Goal: Transaction & Acquisition: Purchase product/service

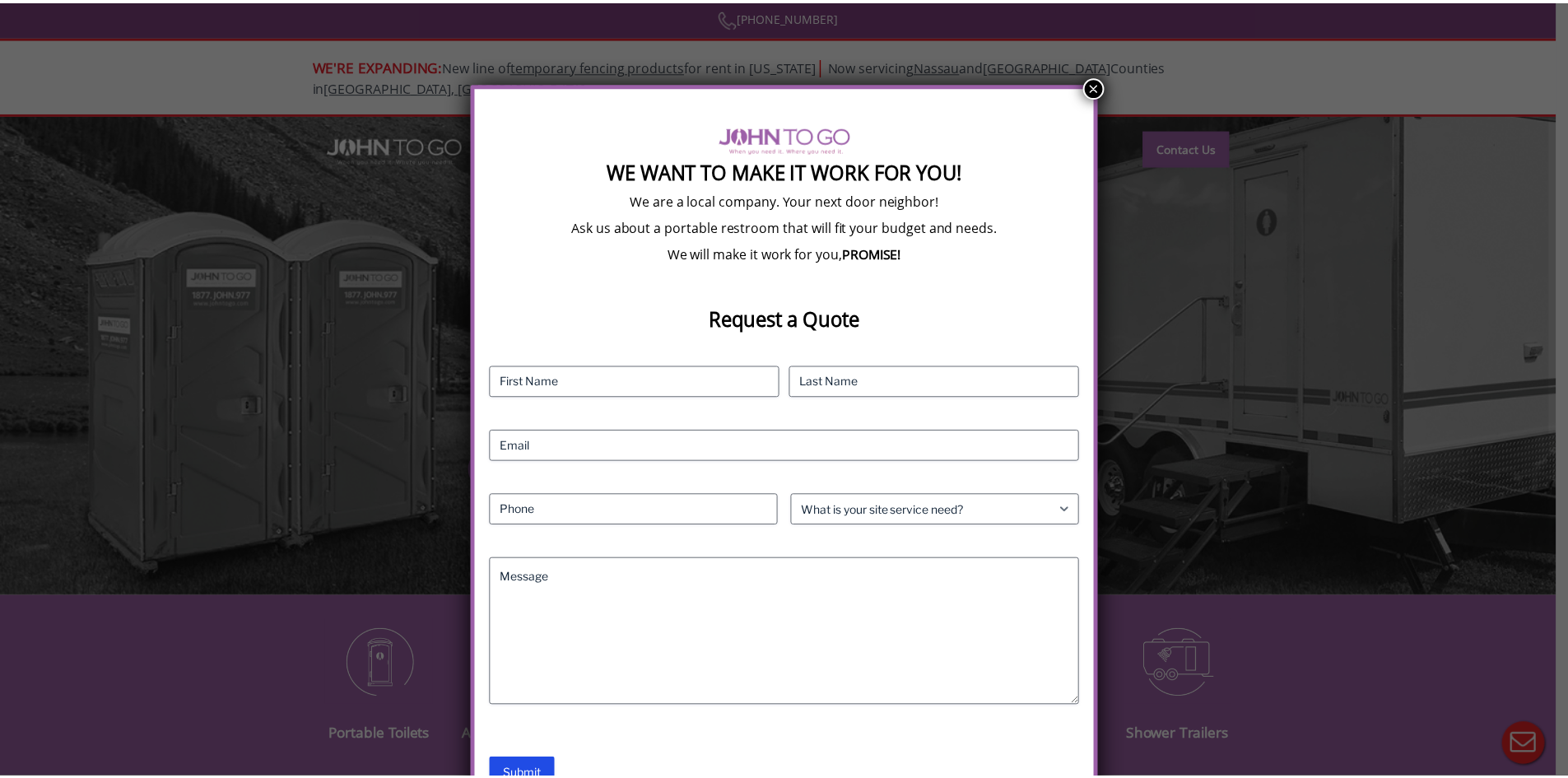
scroll to position [12, 0]
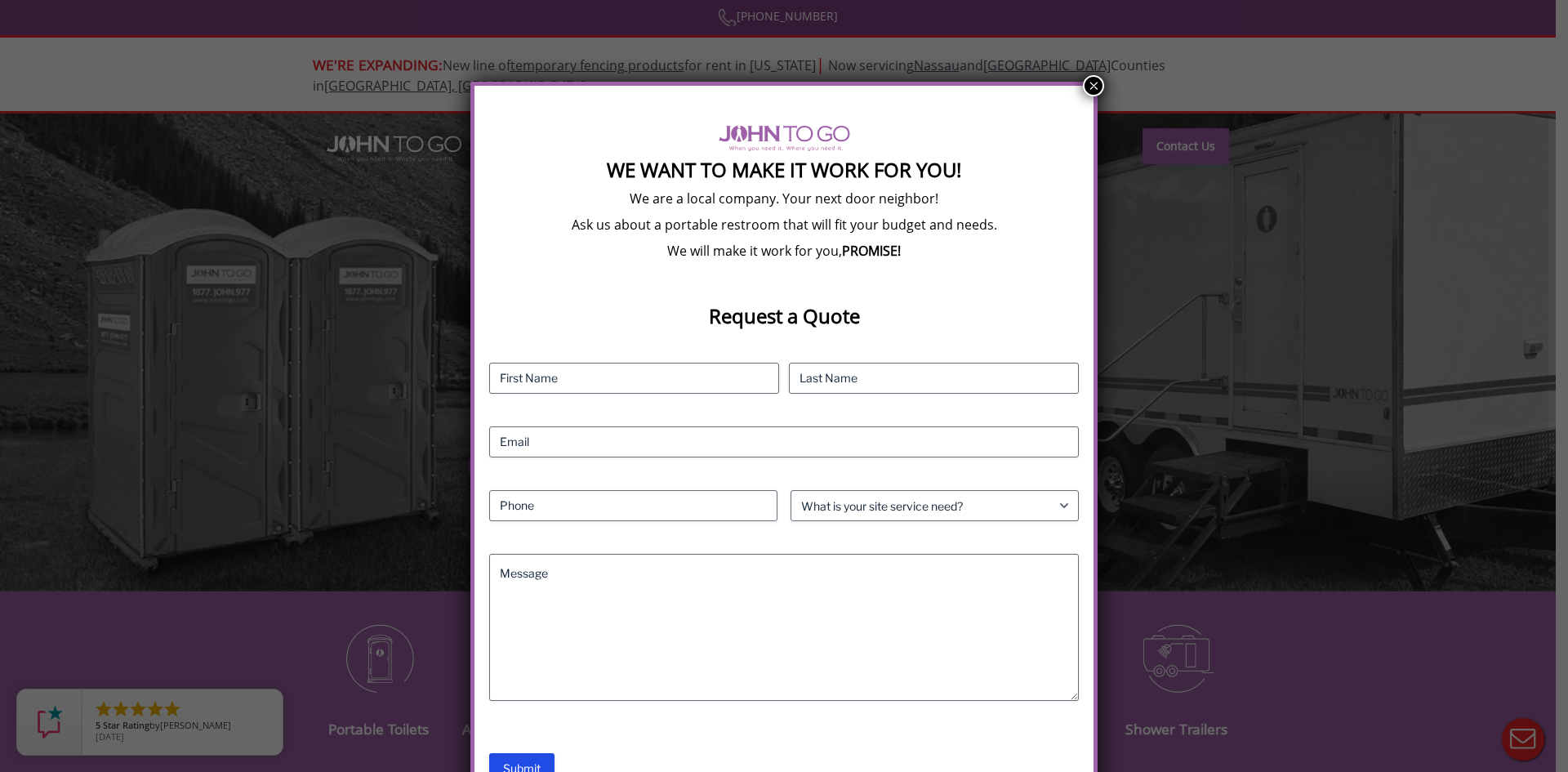
click at [1088, 85] on button "×" at bounding box center [1093, 85] width 21 height 21
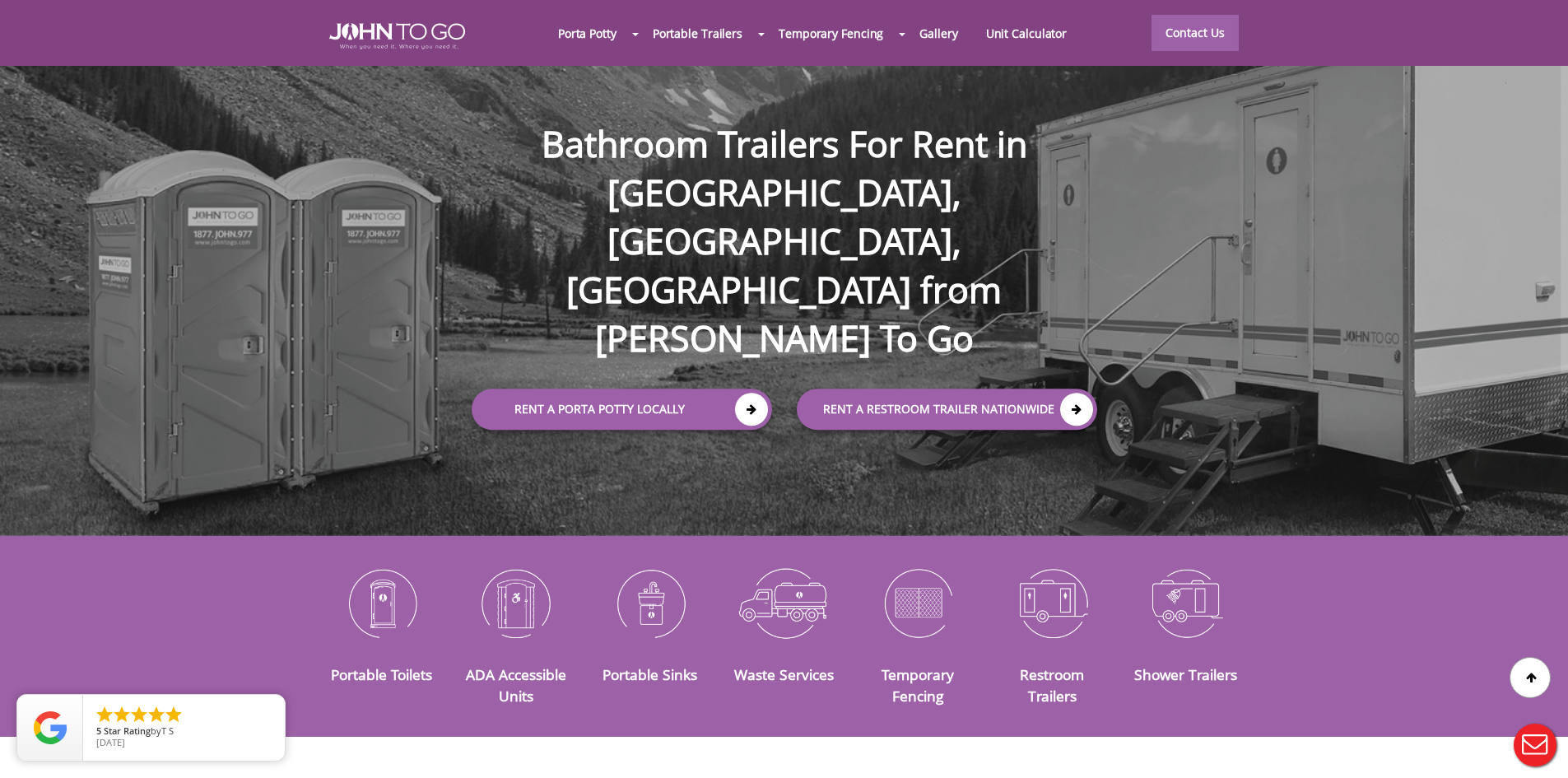
scroll to position [0, 0]
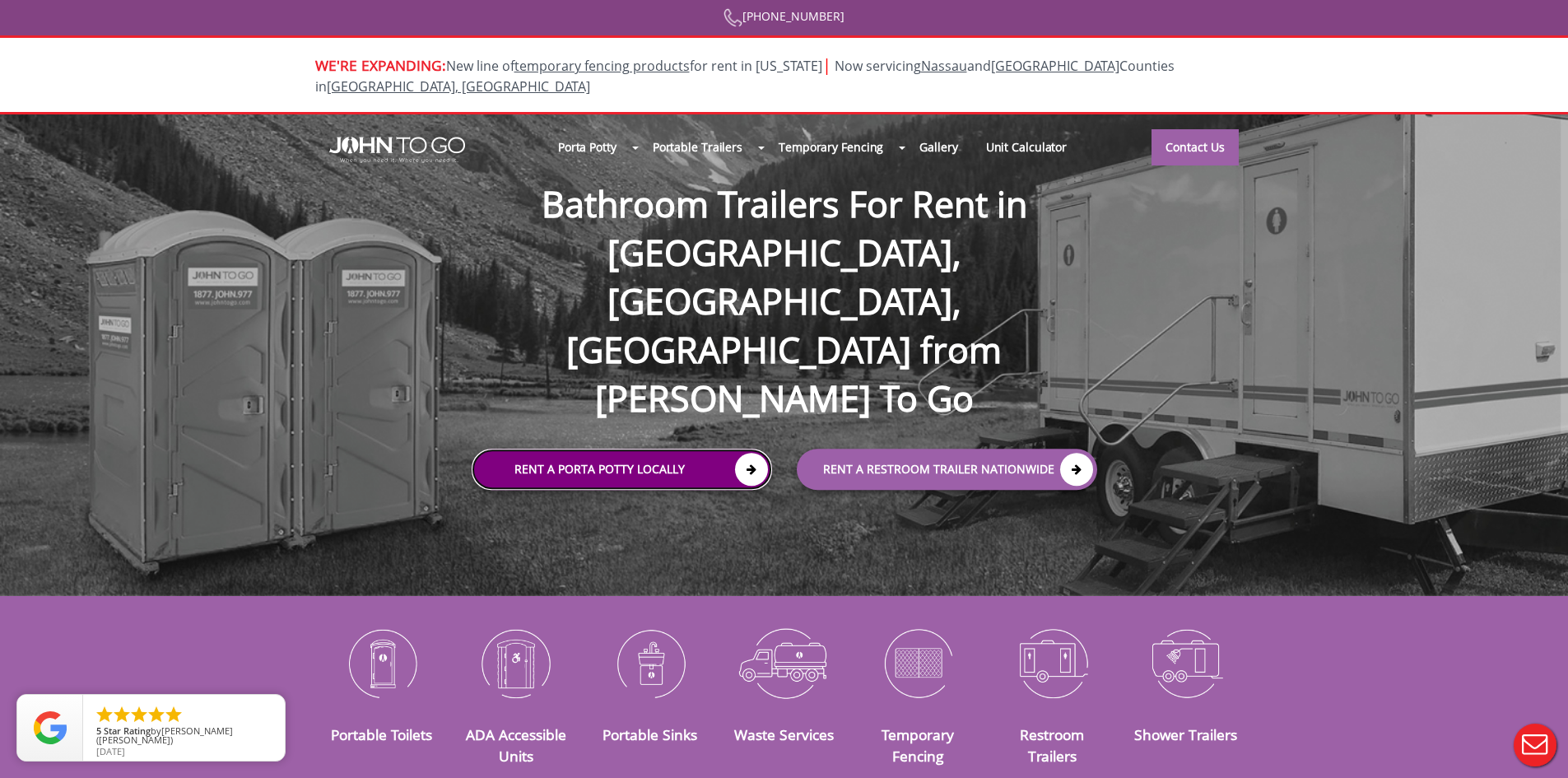
click at [646, 449] on link "Rent a Porta Potty Locally" at bounding box center [622, 469] width 300 height 41
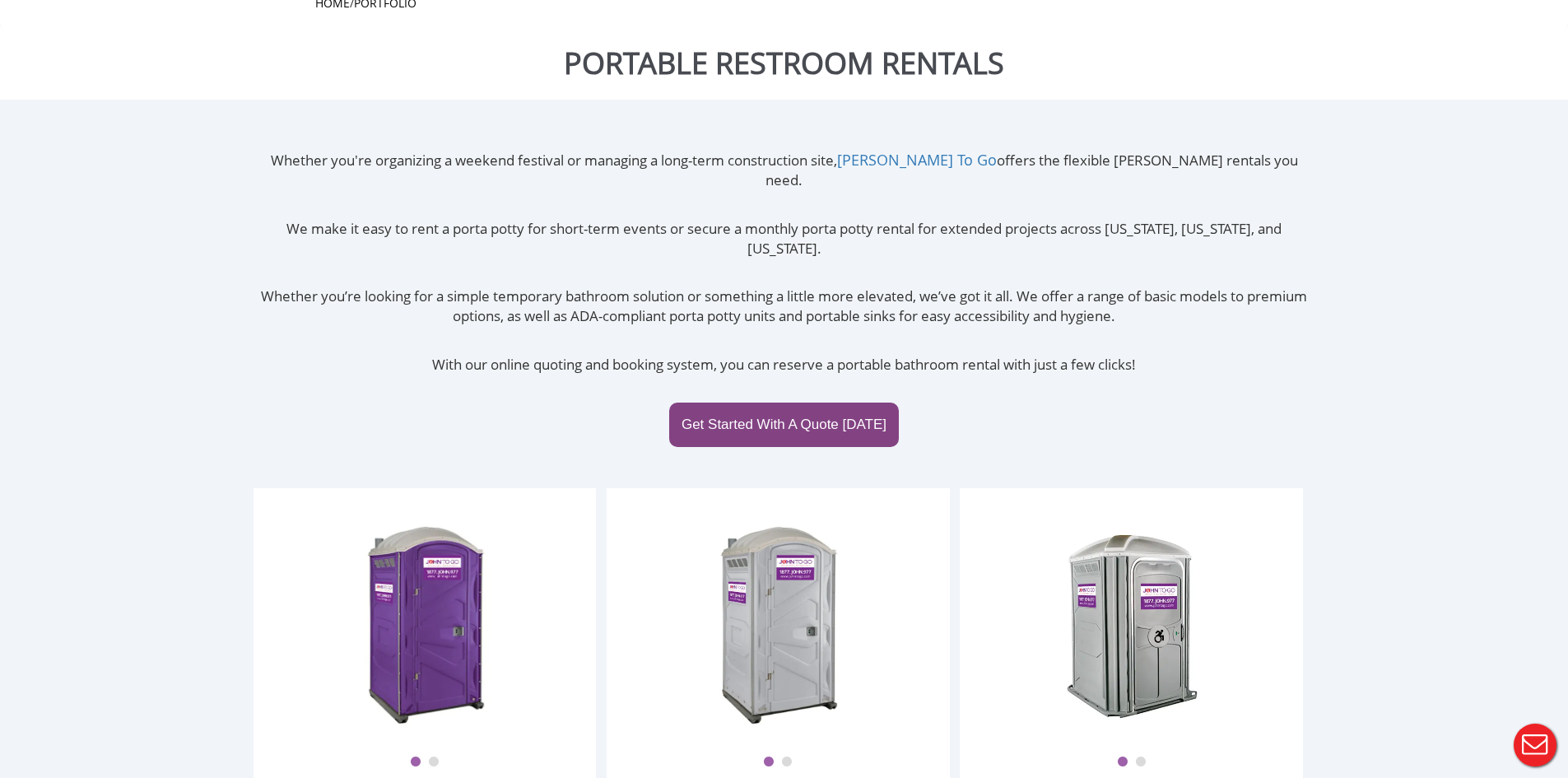
scroll to position [329, 0]
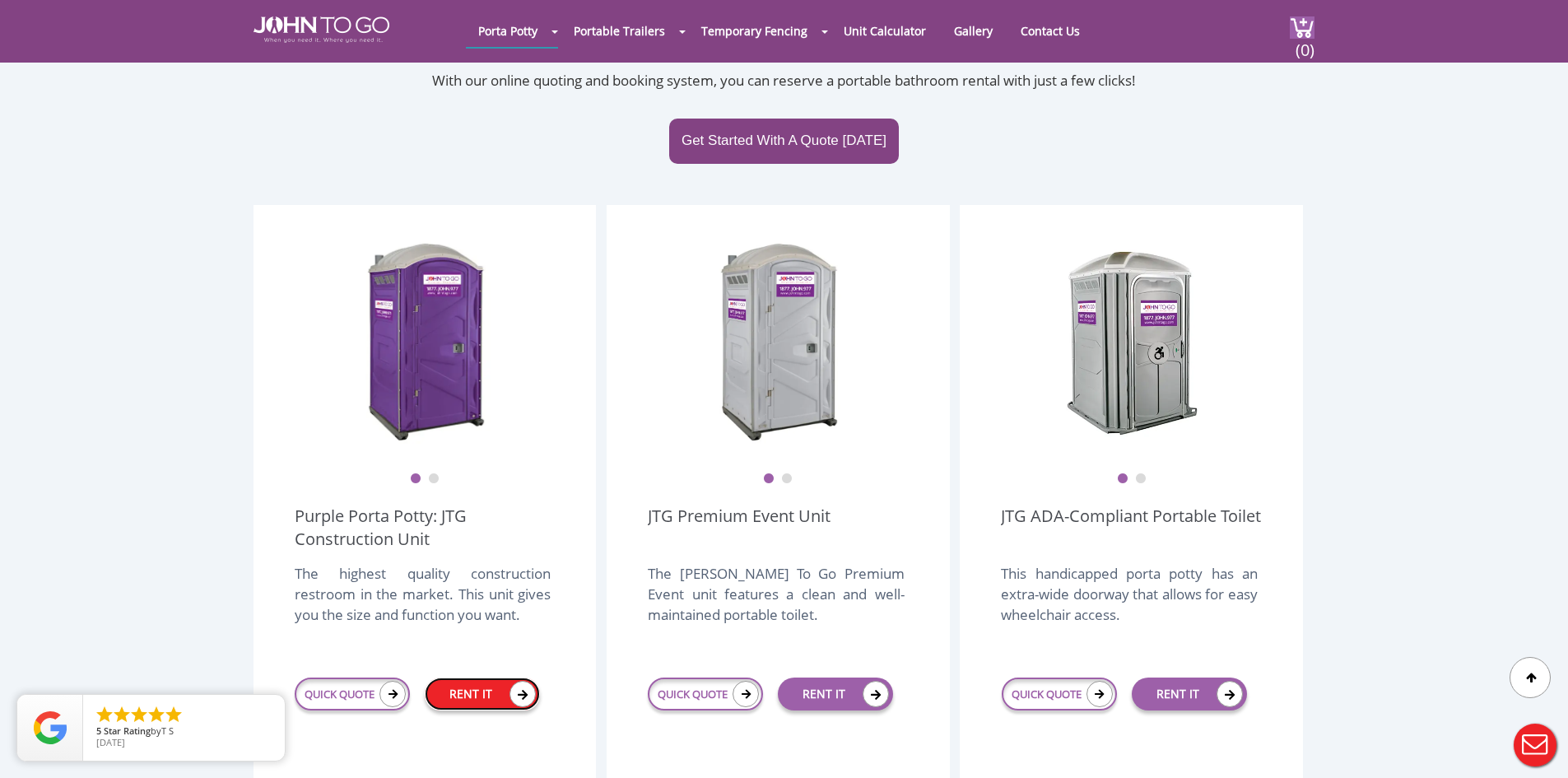
click at [462, 677] on link "RENT IT" at bounding box center [482, 693] width 115 height 33
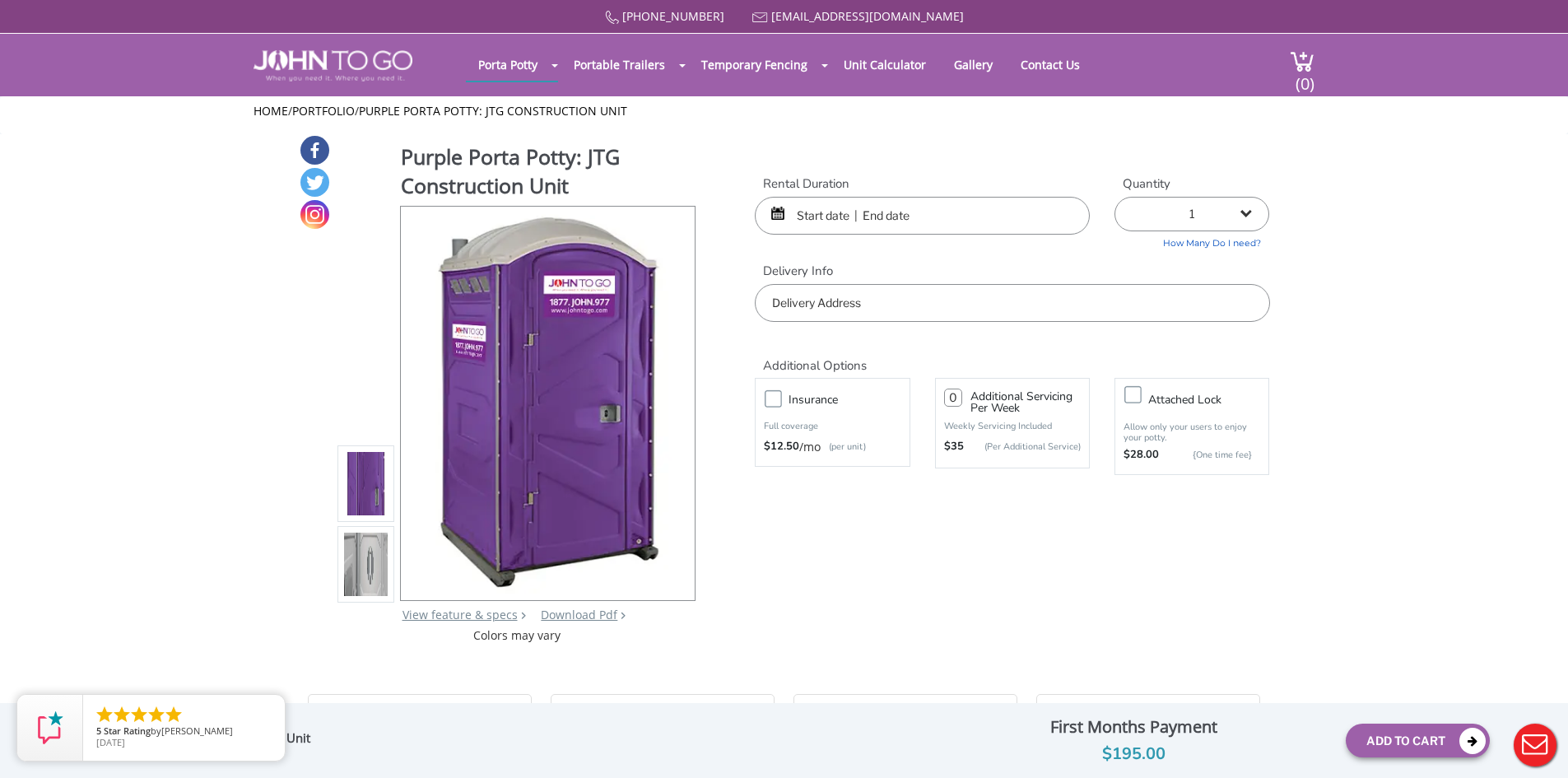
click at [901, 215] on input "text" at bounding box center [922, 216] width 335 height 38
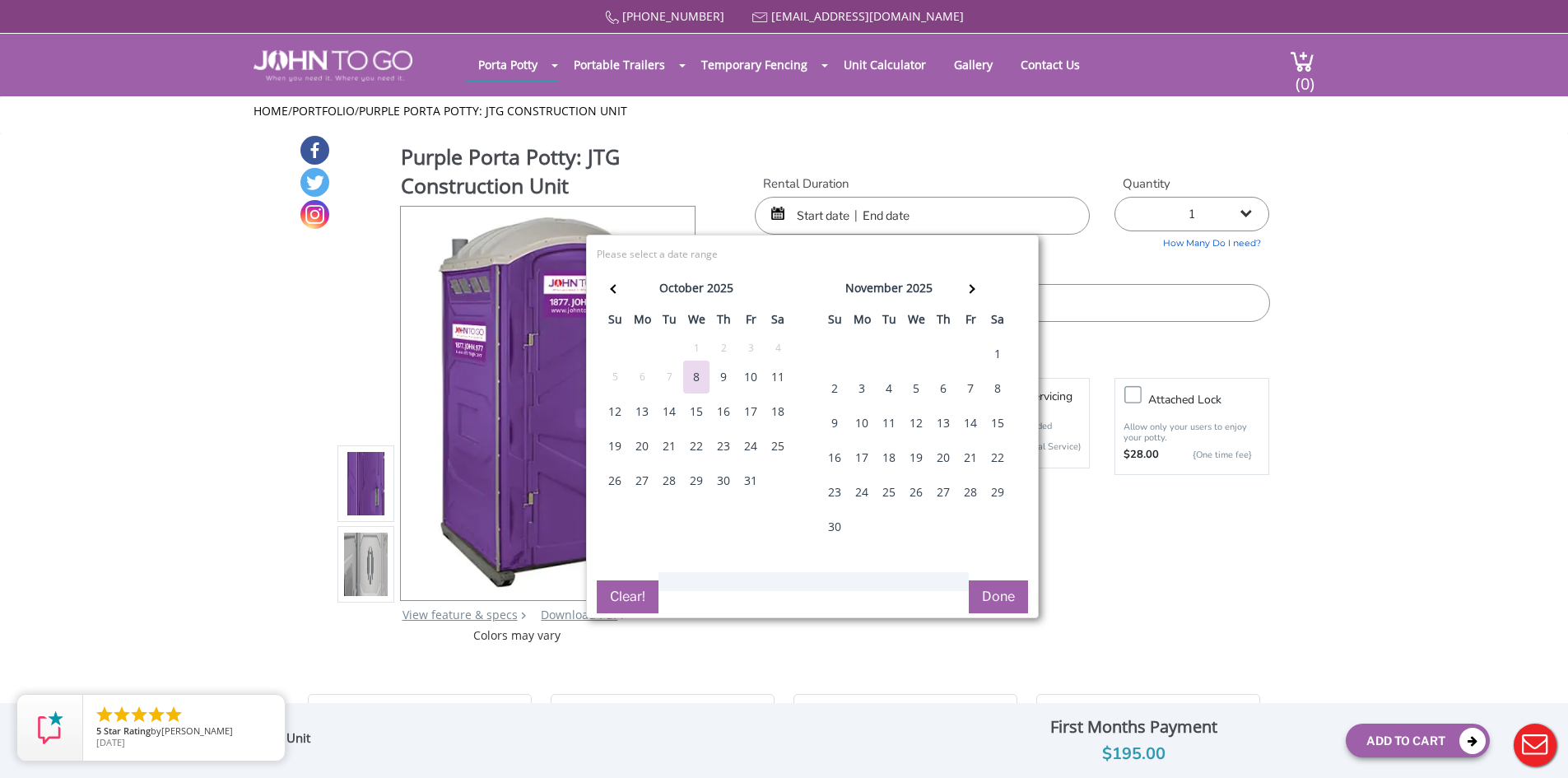
click at [761, 377] on div "10" at bounding box center [751, 377] width 26 height 33
click at [635, 412] on div "13" at bounding box center [642, 411] width 26 height 33
type input "10/10/2025 to 10/13/2025"
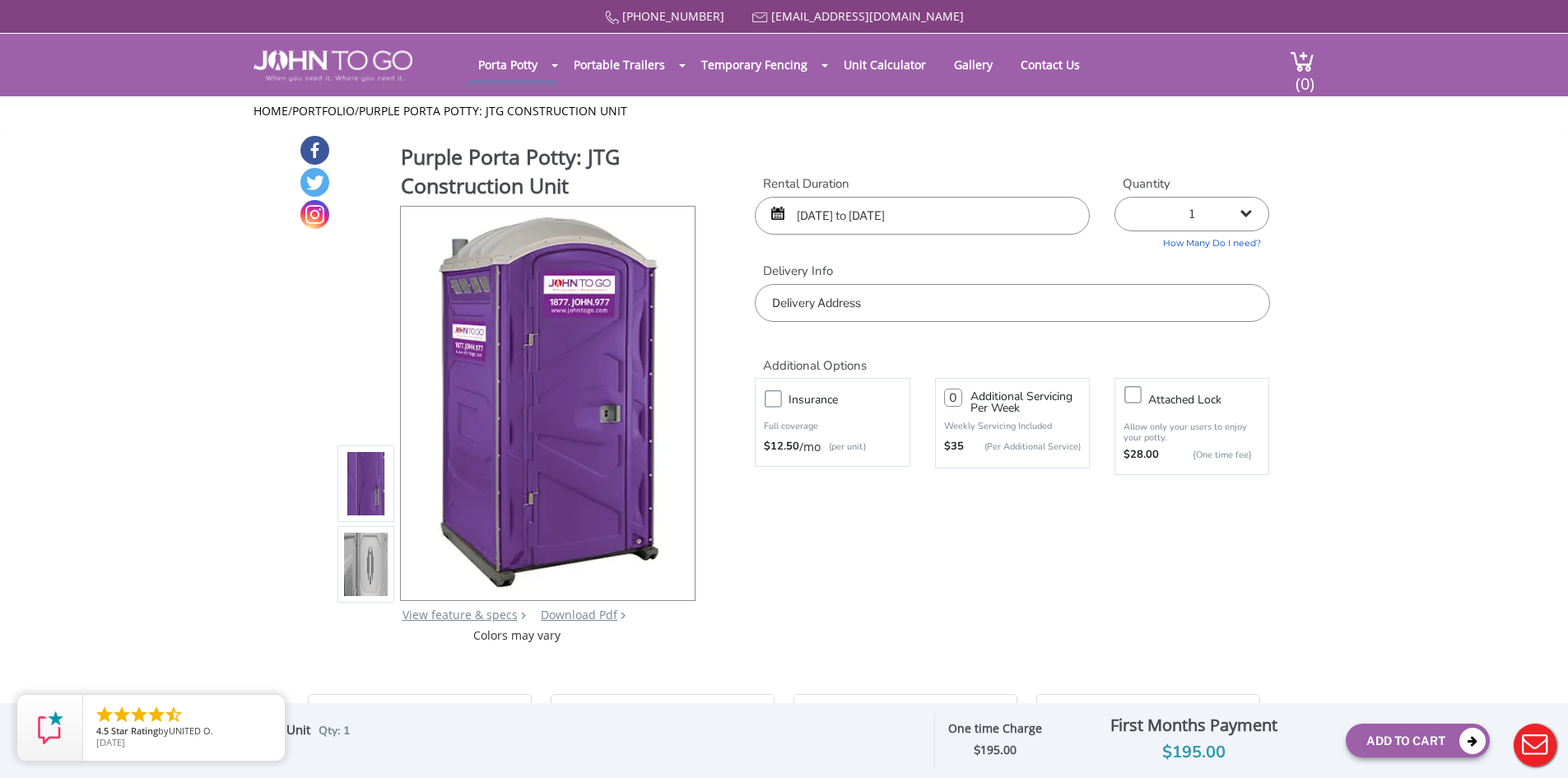
click at [831, 300] on input "text" at bounding box center [1012, 303] width 514 height 38
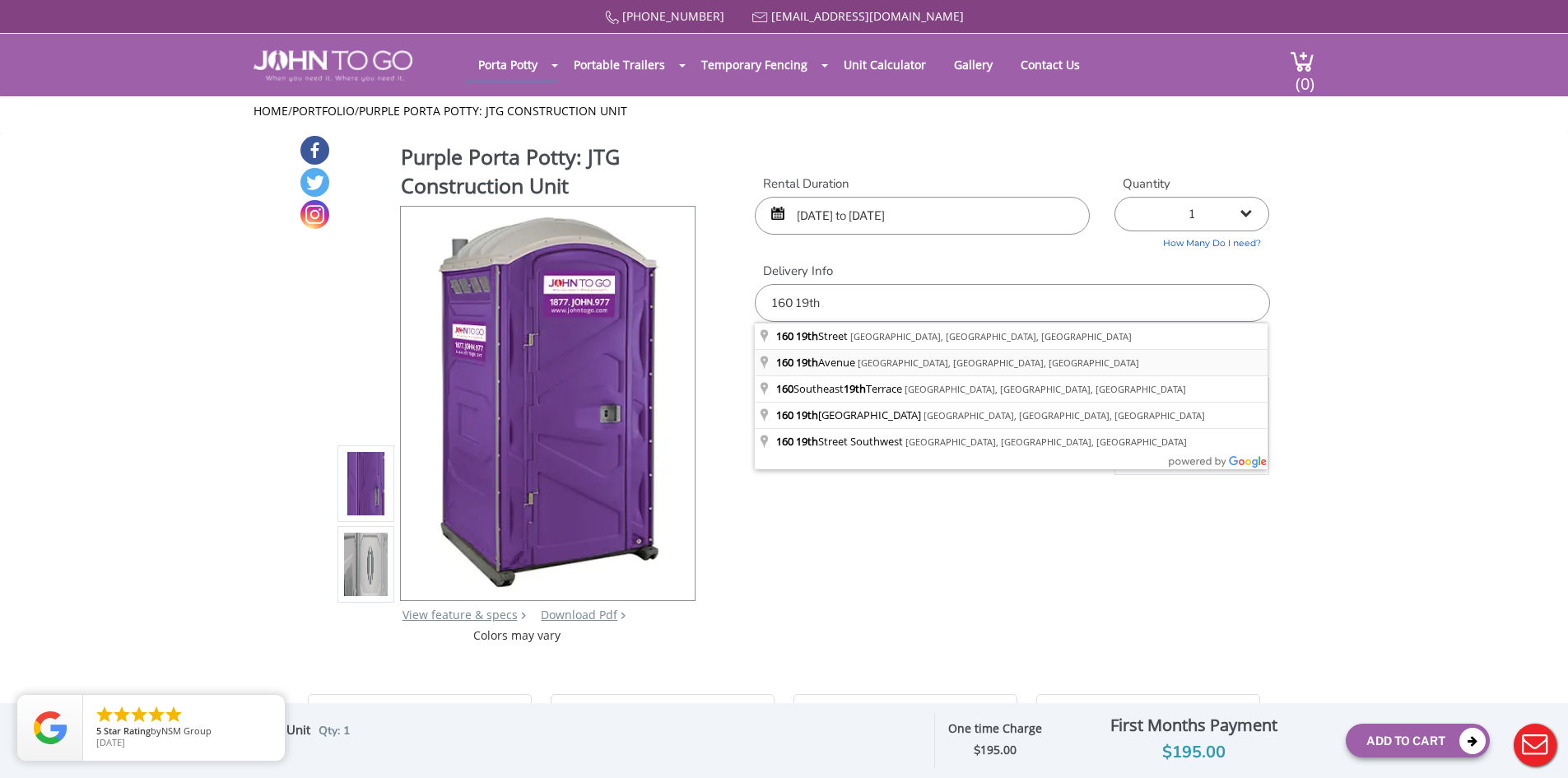
type input "160 19th Avenue, Paterson, NJ, USA"
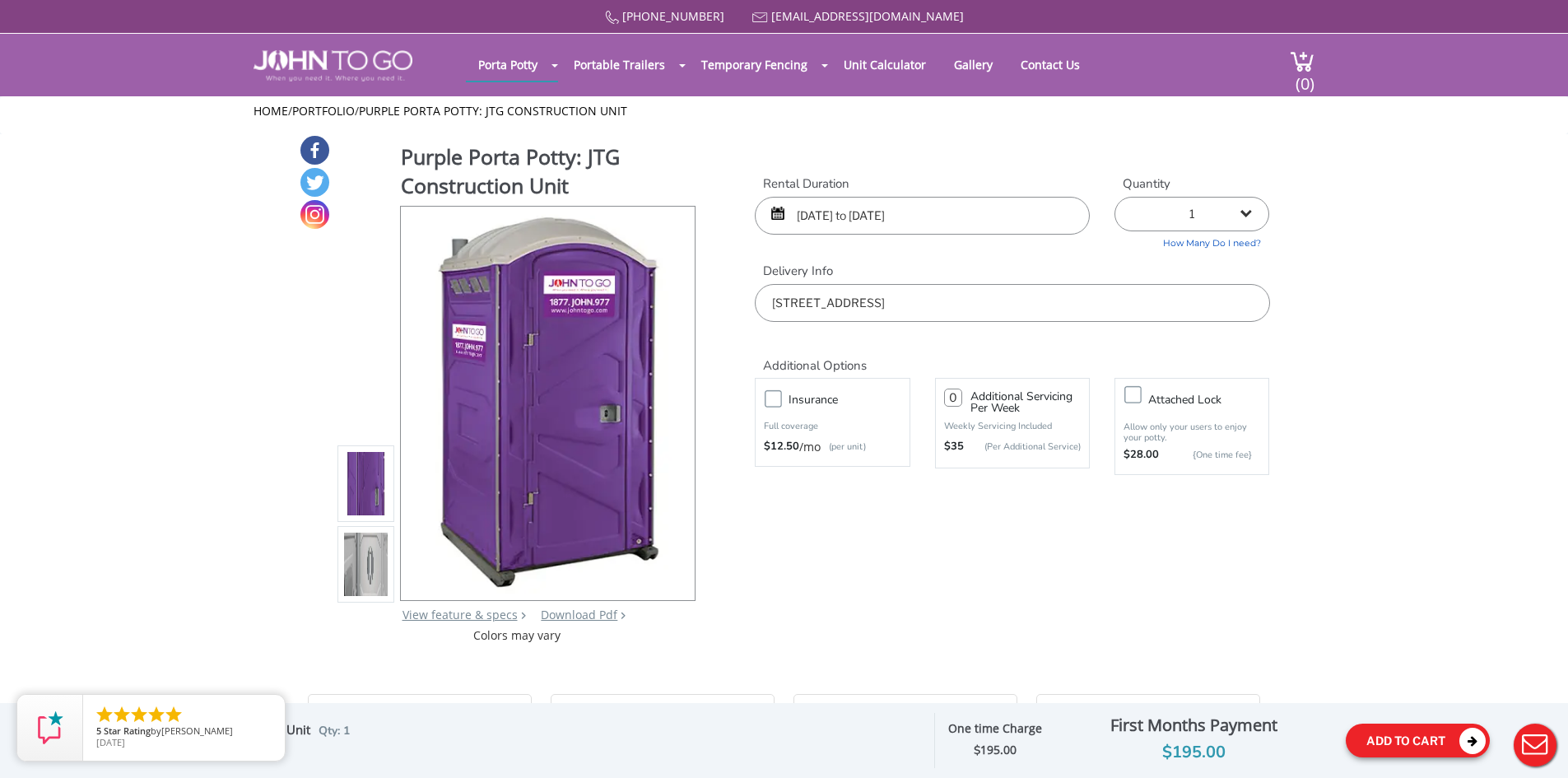
click at [1392, 739] on button "Add To Cart" at bounding box center [1418, 741] width 144 height 34
